Goal: Information Seeking & Learning: Learn about a topic

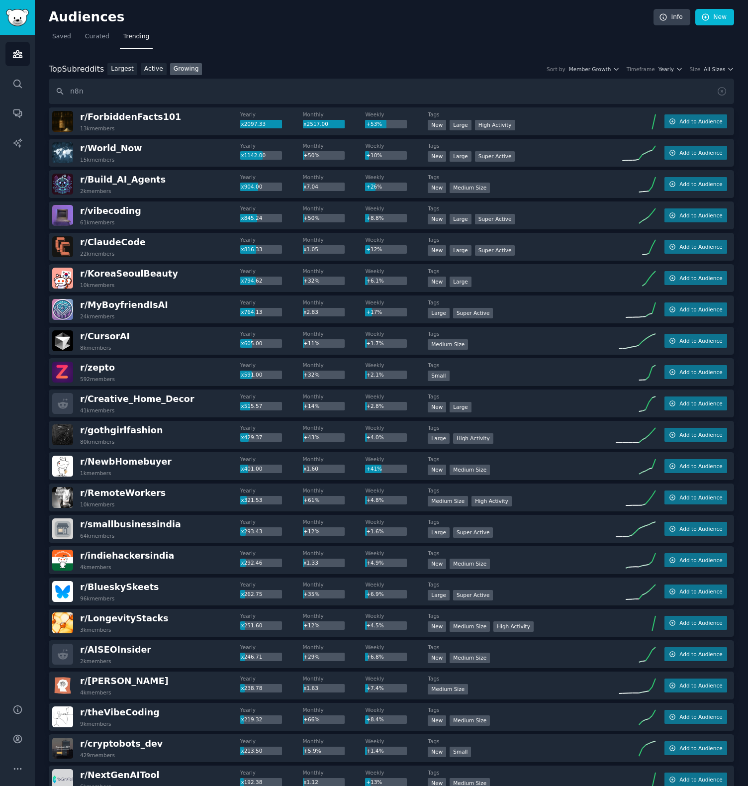
type input "n8n"
click at [160, 91] on input "n8n" at bounding box center [391, 91] width 685 height 25
click at [26, 84] on link "Search" at bounding box center [17, 84] width 24 height 24
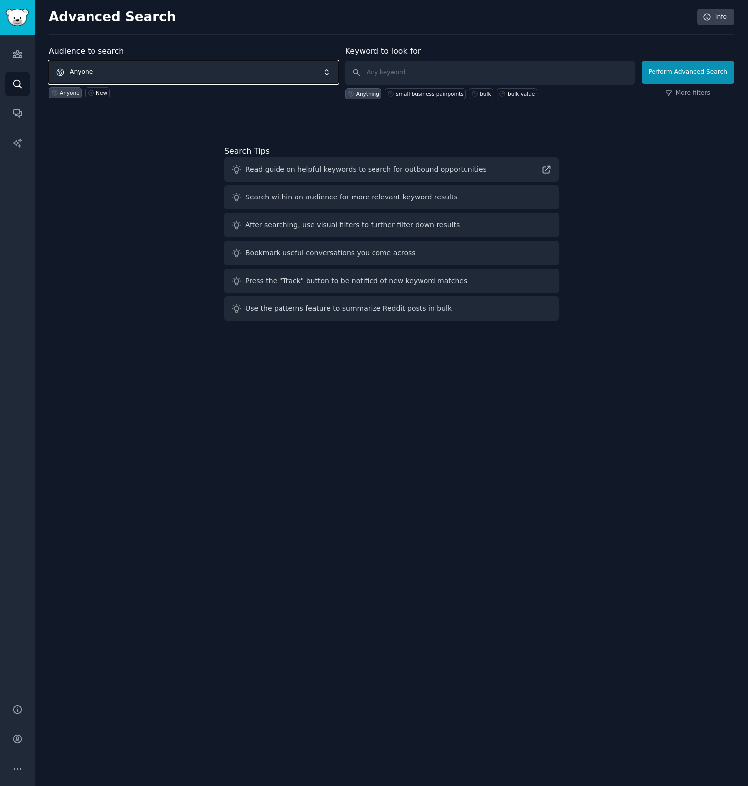
click at [170, 61] on span "Anyone" at bounding box center [193, 72] width 289 height 23
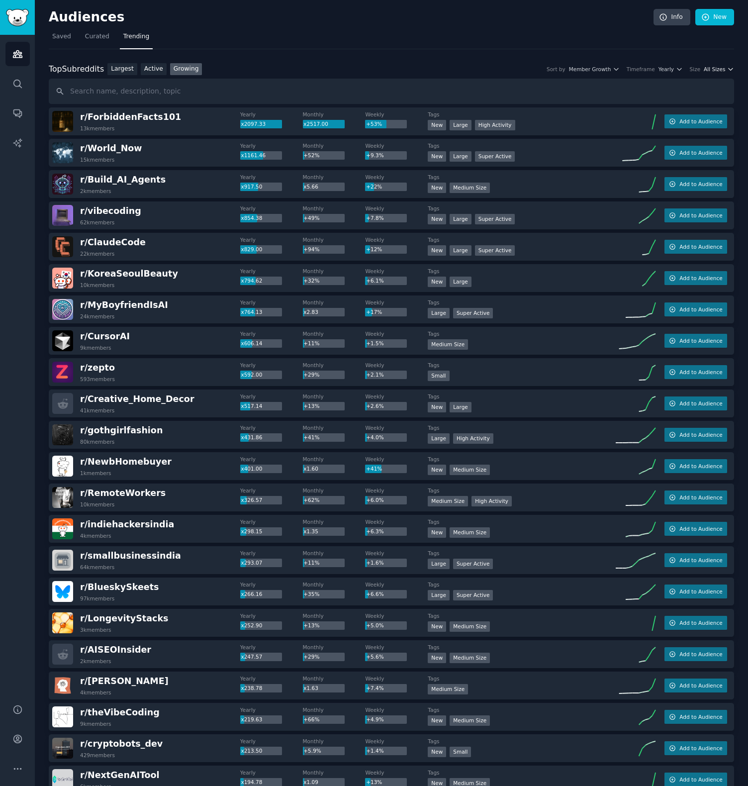
click at [709, 68] on span "All Sizes" at bounding box center [714, 69] width 21 height 7
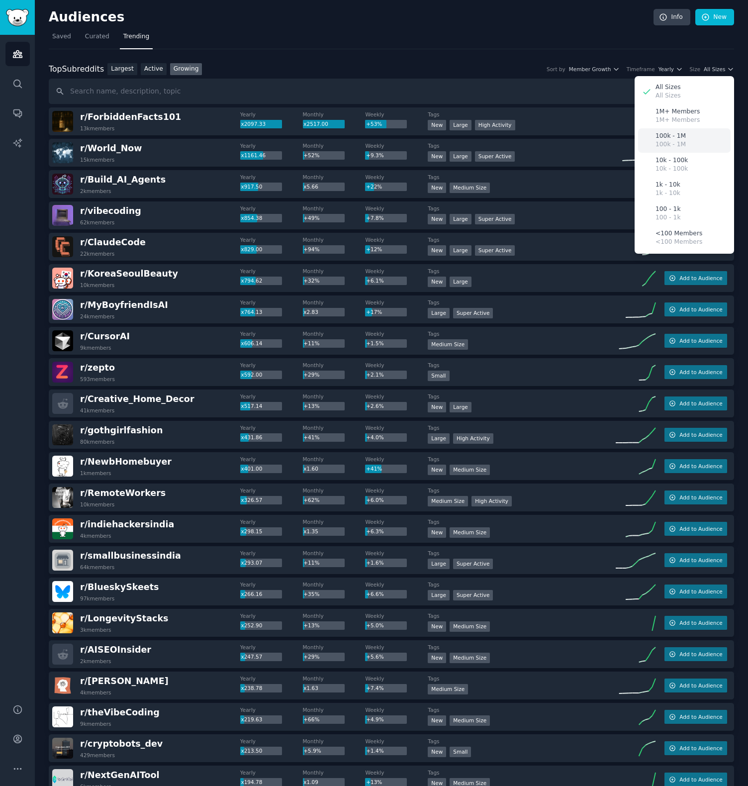
click at [688, 137] on div "100k - 1M 100k - 1M" at bounding box center [684, 140] width 93 height 24
